Goal: Task Accomplishment & Management: Use online tool/utility

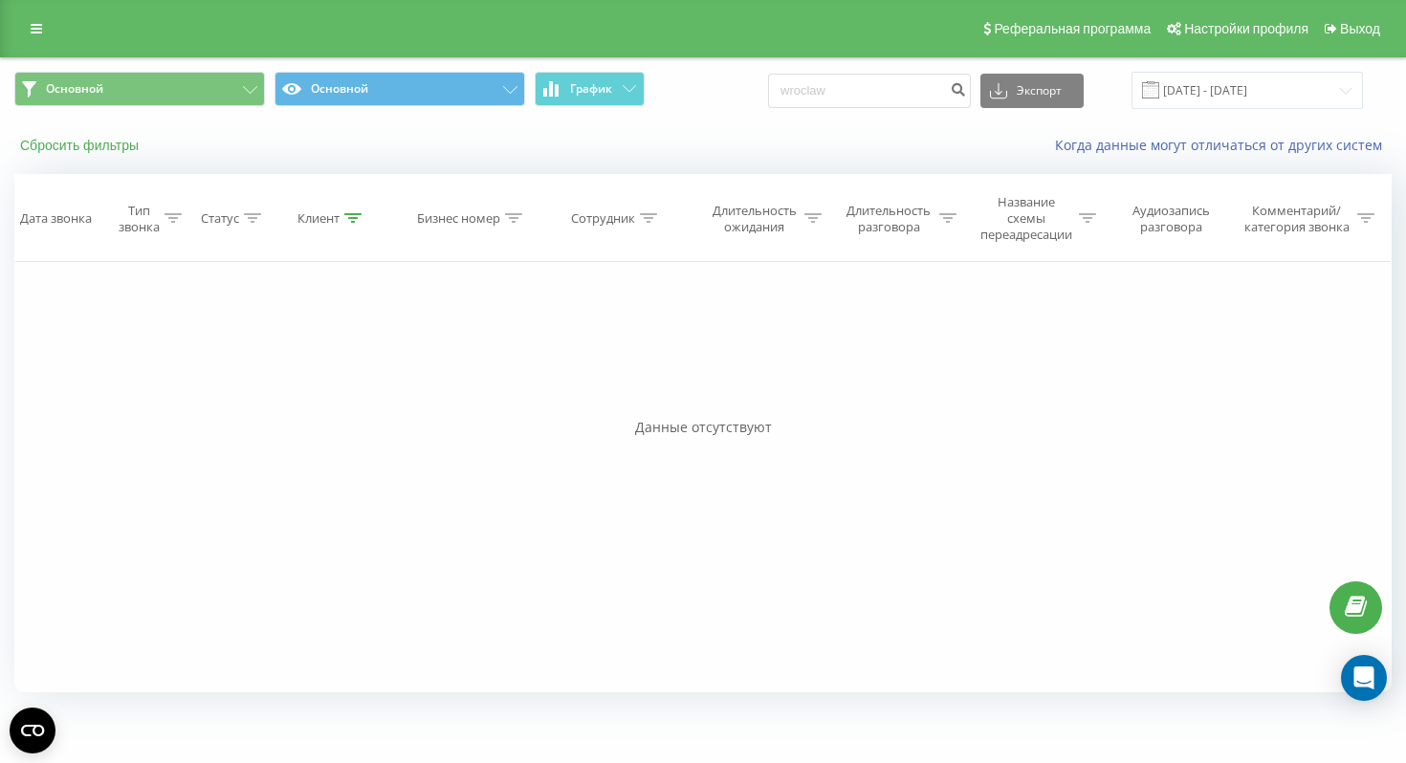
click at [125, 144] on button "Сбросить фильтры" at bounding box center [81, 145] width 134 height 17
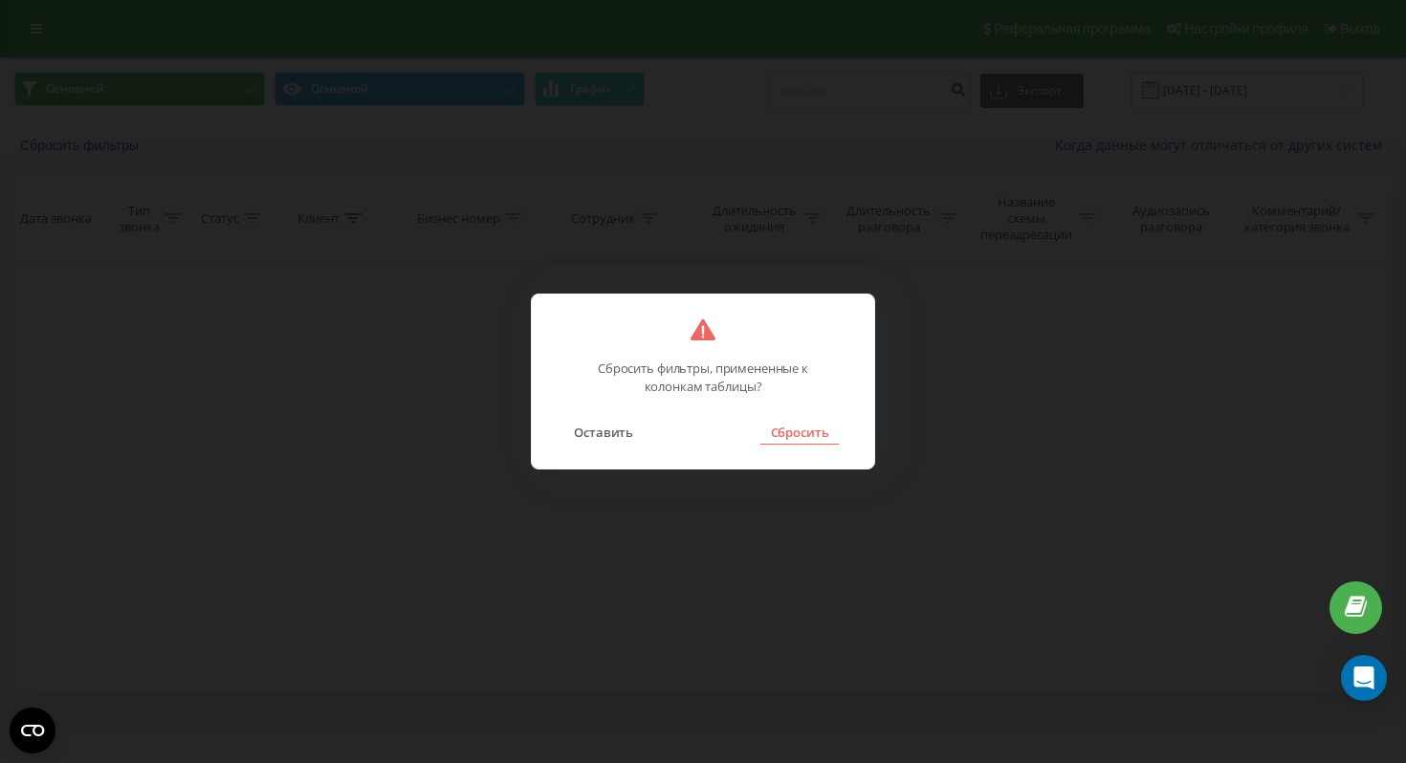
click at [806, 434] on button "Сбросить" at bounding box center [798, 432] width 77 height 25
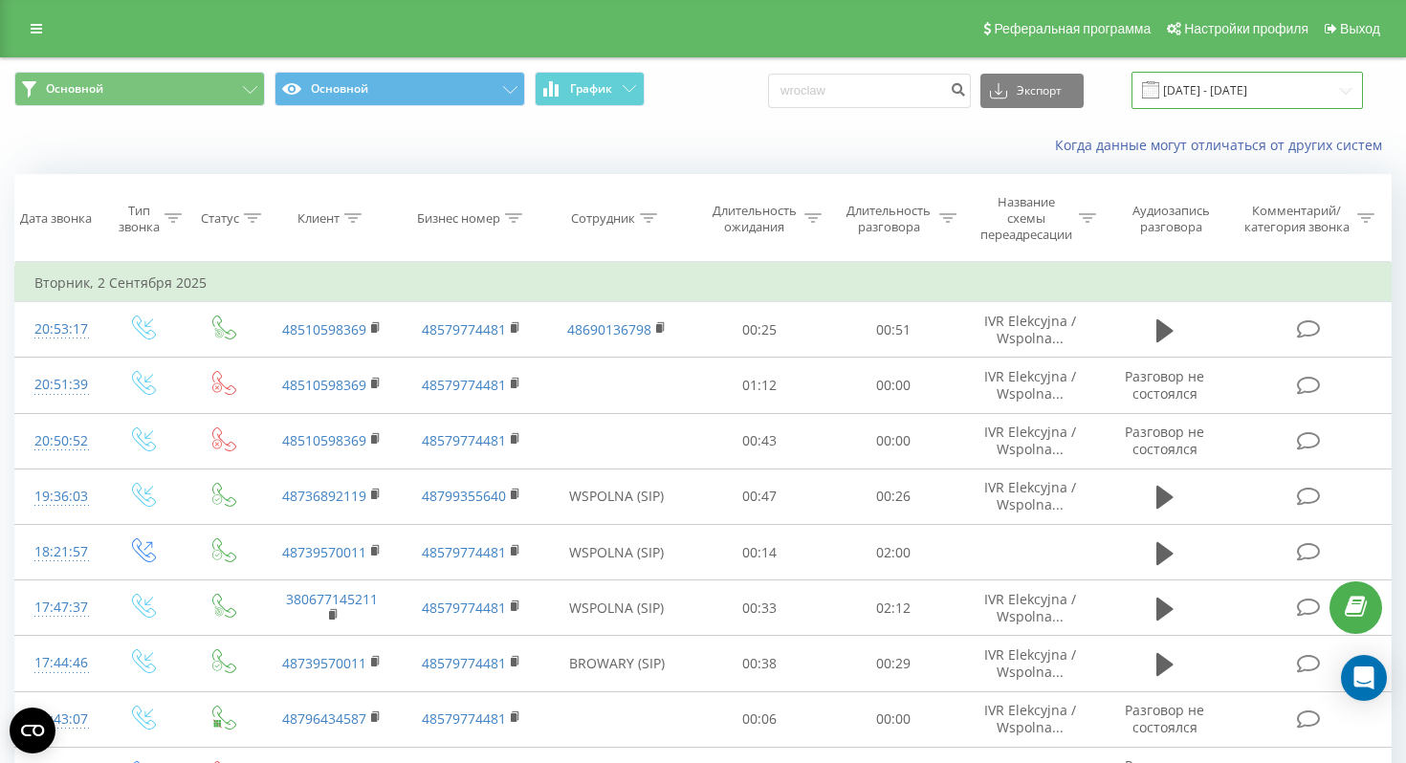
click at [1230, 100] on input "[DATE] - [DATE]" at bounding box center [1246, 90] width 231 height 37
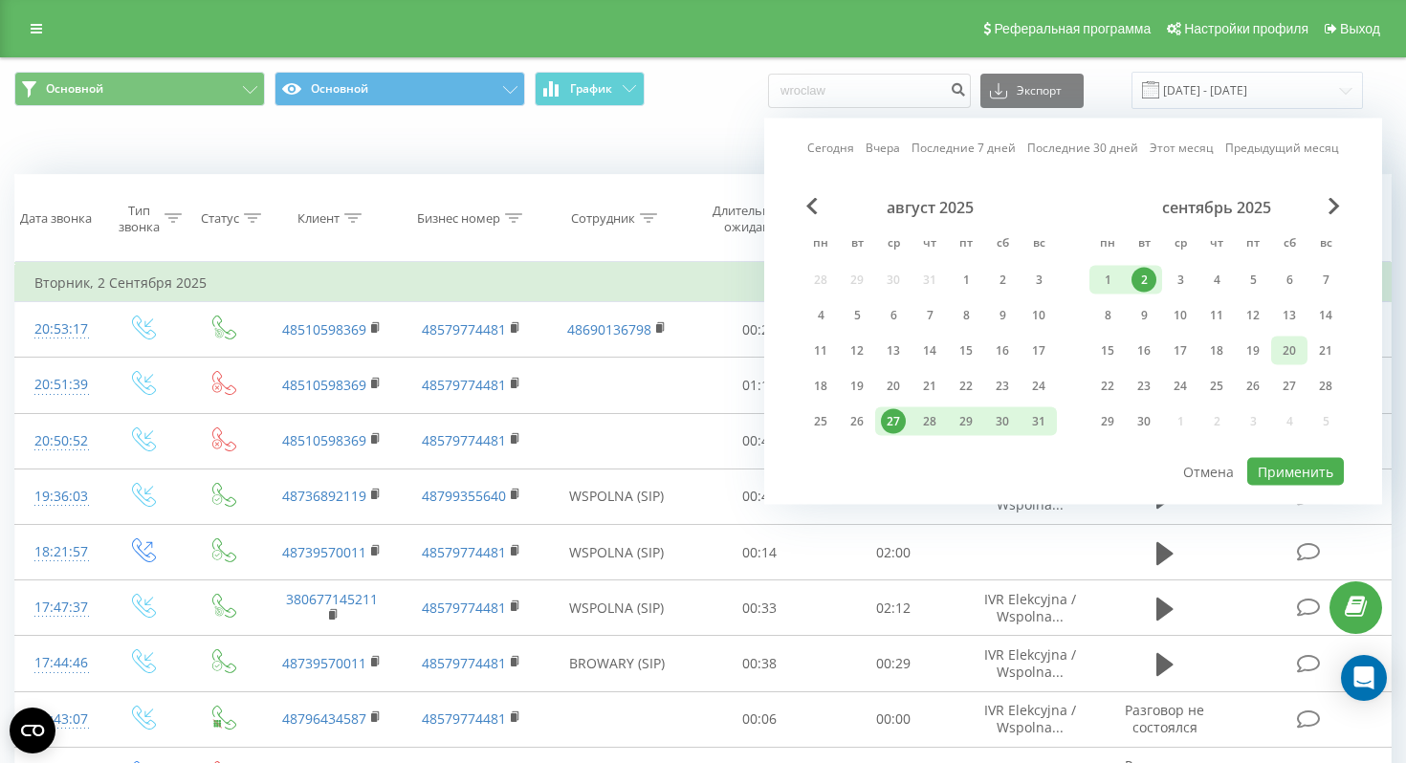
click at [1282, 350] on div "20" at bounding box center [1289, 350] width 25 height 25
click at [1262, 343] on div "19" at bounding box center [1252, 350] width 25 height 25
click at [1257, 346] on div "19" at bounding box center [1252, 350] width 25 height 25
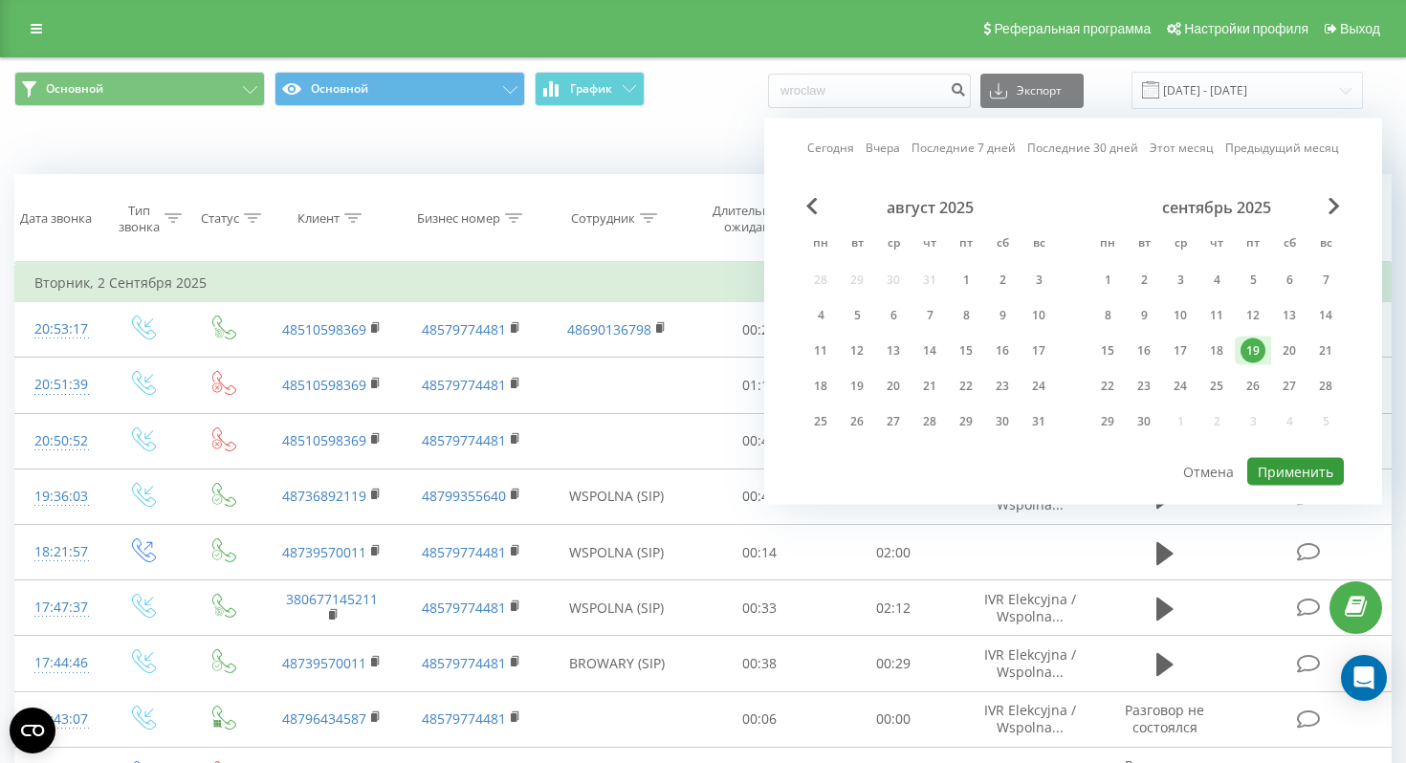
click at [1296, 472] on button "Применить" at bounding box center [1295, 472] width 97 height 28
type input "[DATE] - [DATE]"
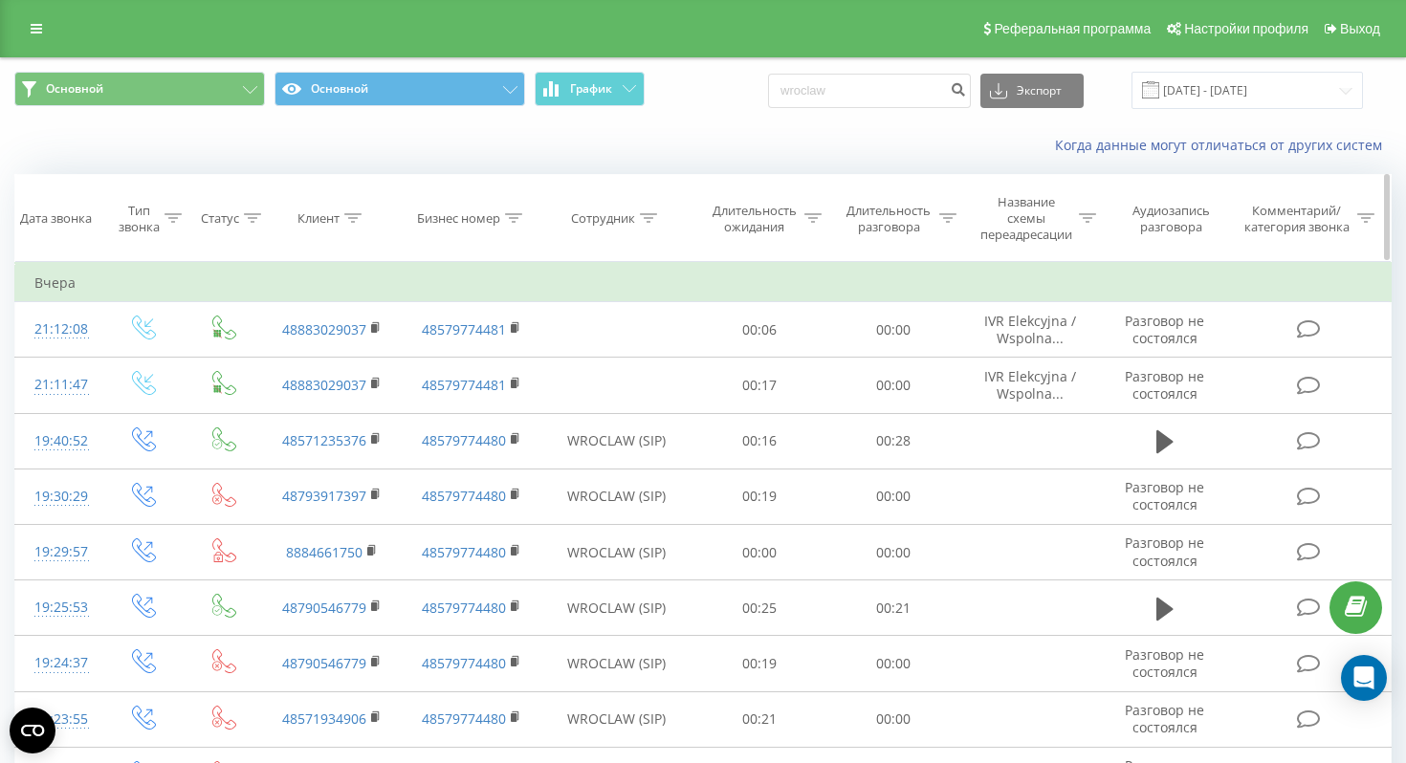
click at [607, 219] on div "Сотрудник" at bounding box center [603, 218] width 64 height 16
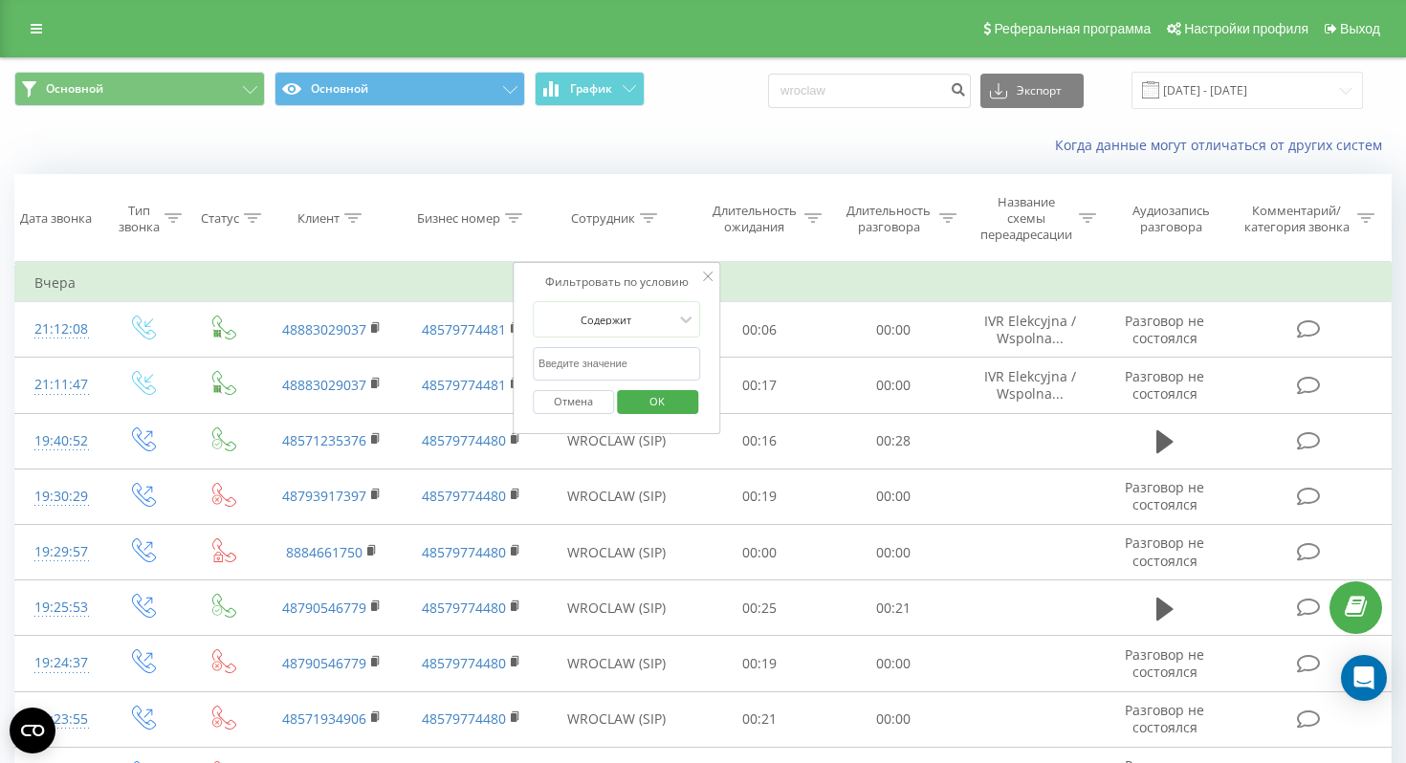
click at [612, 359] on input "text" at bounding box center [617, 363] width 168 height 33
type input "elekcyjna"
click at [655, 398] on span "OK" at bounding box center [657, 401] width 54 height 30
